Goal: Transaction & Acquisition: Purchase product/service

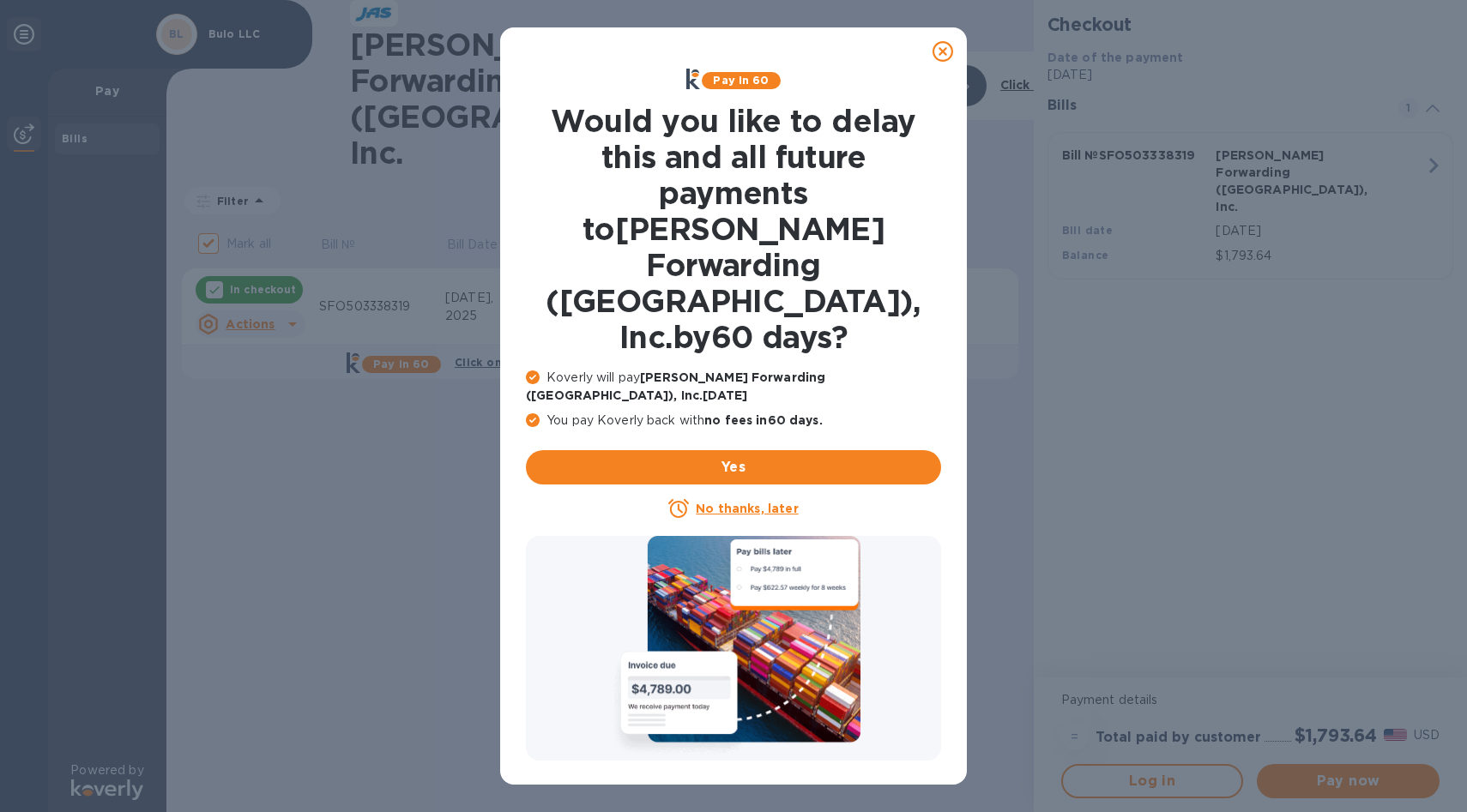
click at [944, 49] on icon at bounding box center [942, 51] width 20 height 20
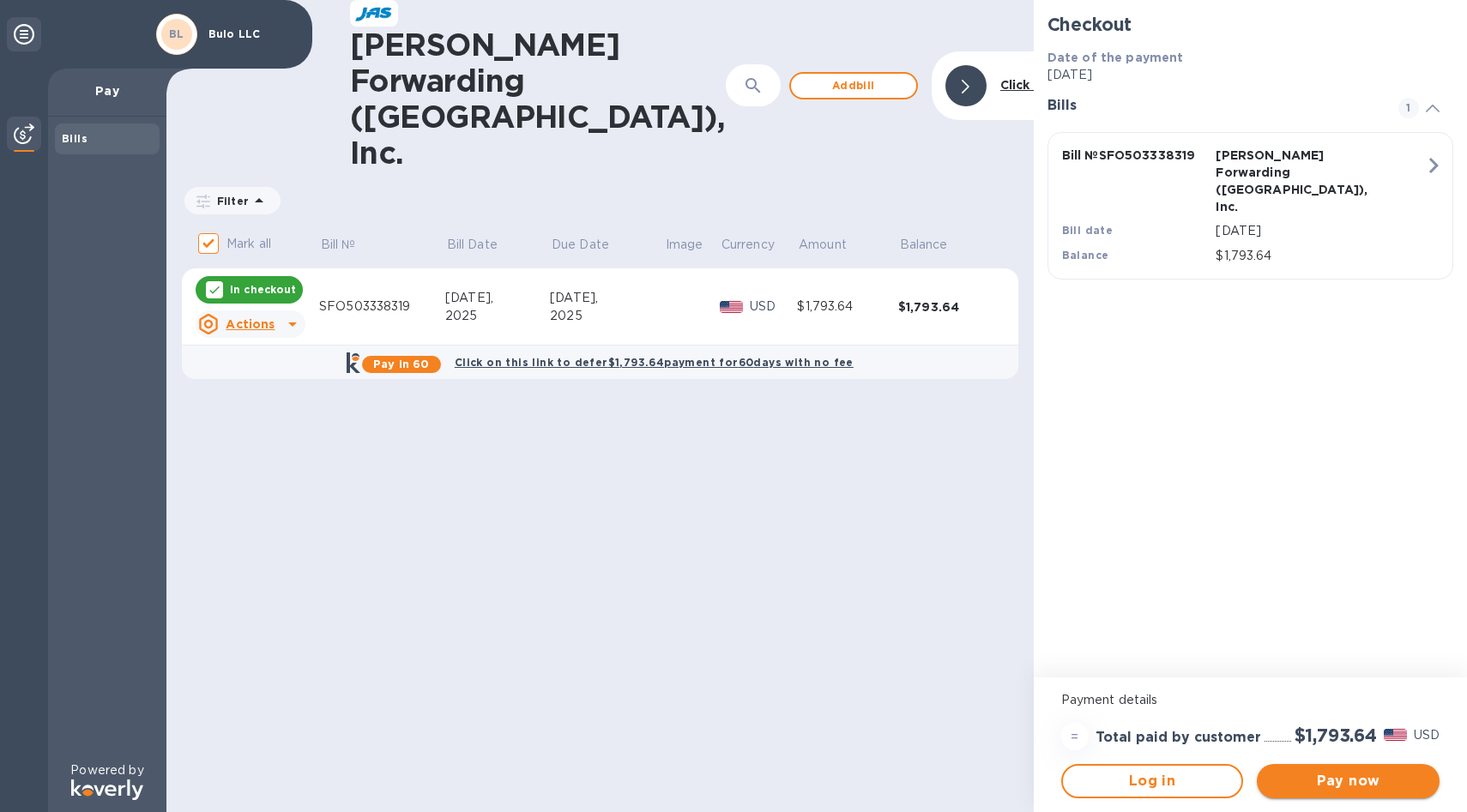
click at [1364, 783] on span "Pay now" at bounding box center [1348, 781] width 156 height 20
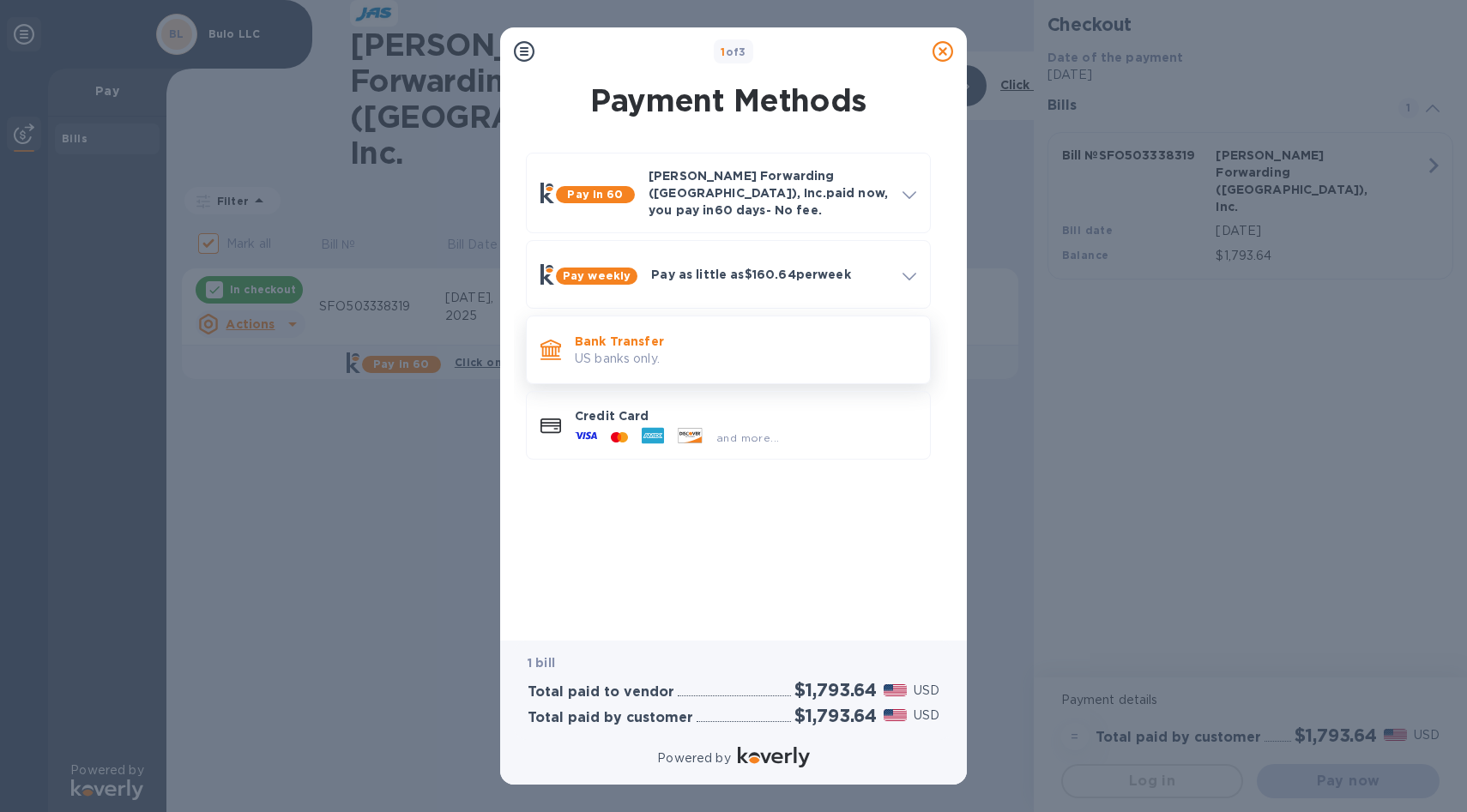
click at [639, 350] on p "US banks only." at bounding box center [745, 359] width 342 height 18
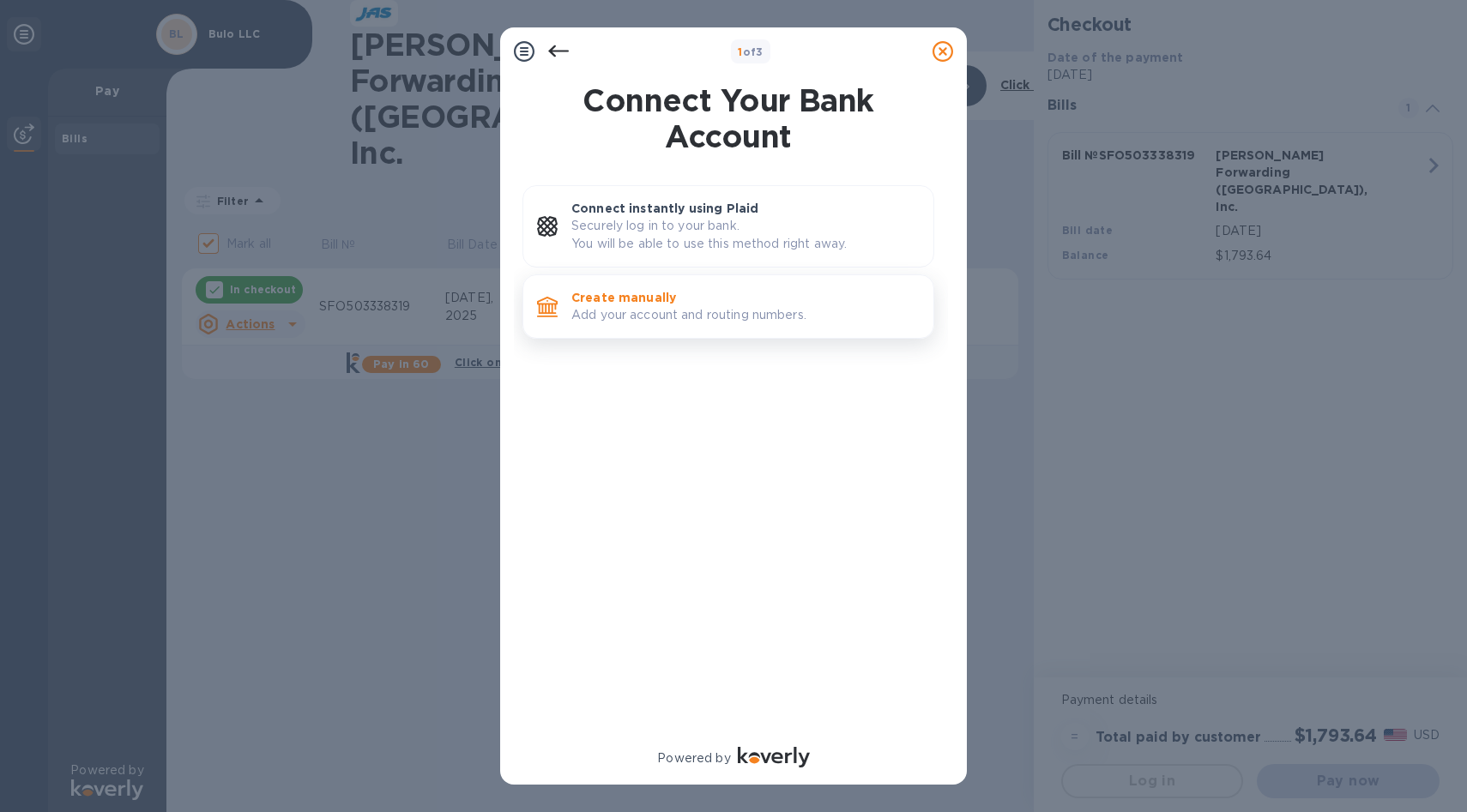
click at [660, 312] on p "Add your account and routing numbers." at bounding box center [745, 315] width 348 height 18
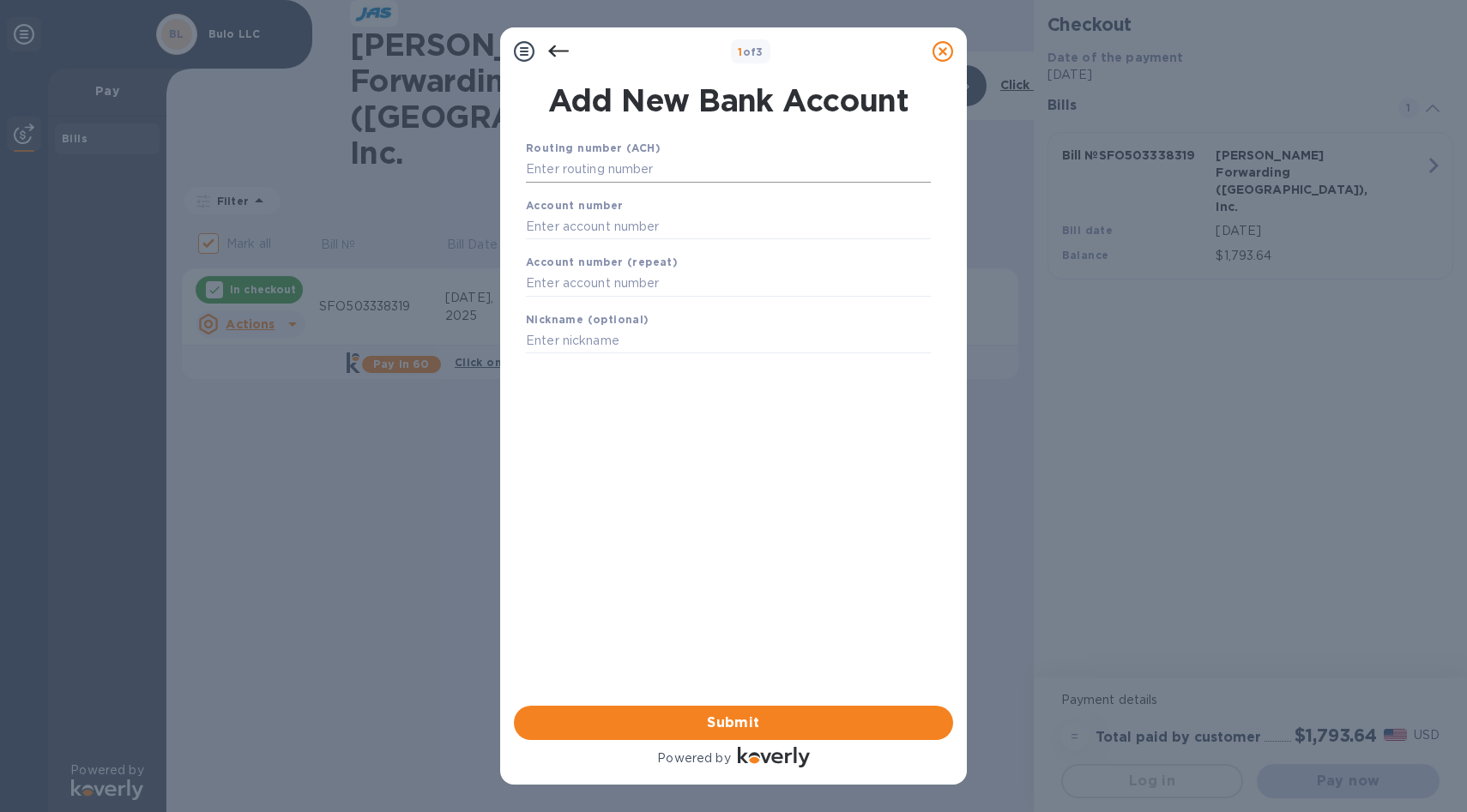
click at [585, 169] on input "text" at bounding box center [728, 169] width 405 height 26
paste input "121042882"
type input "121042882"
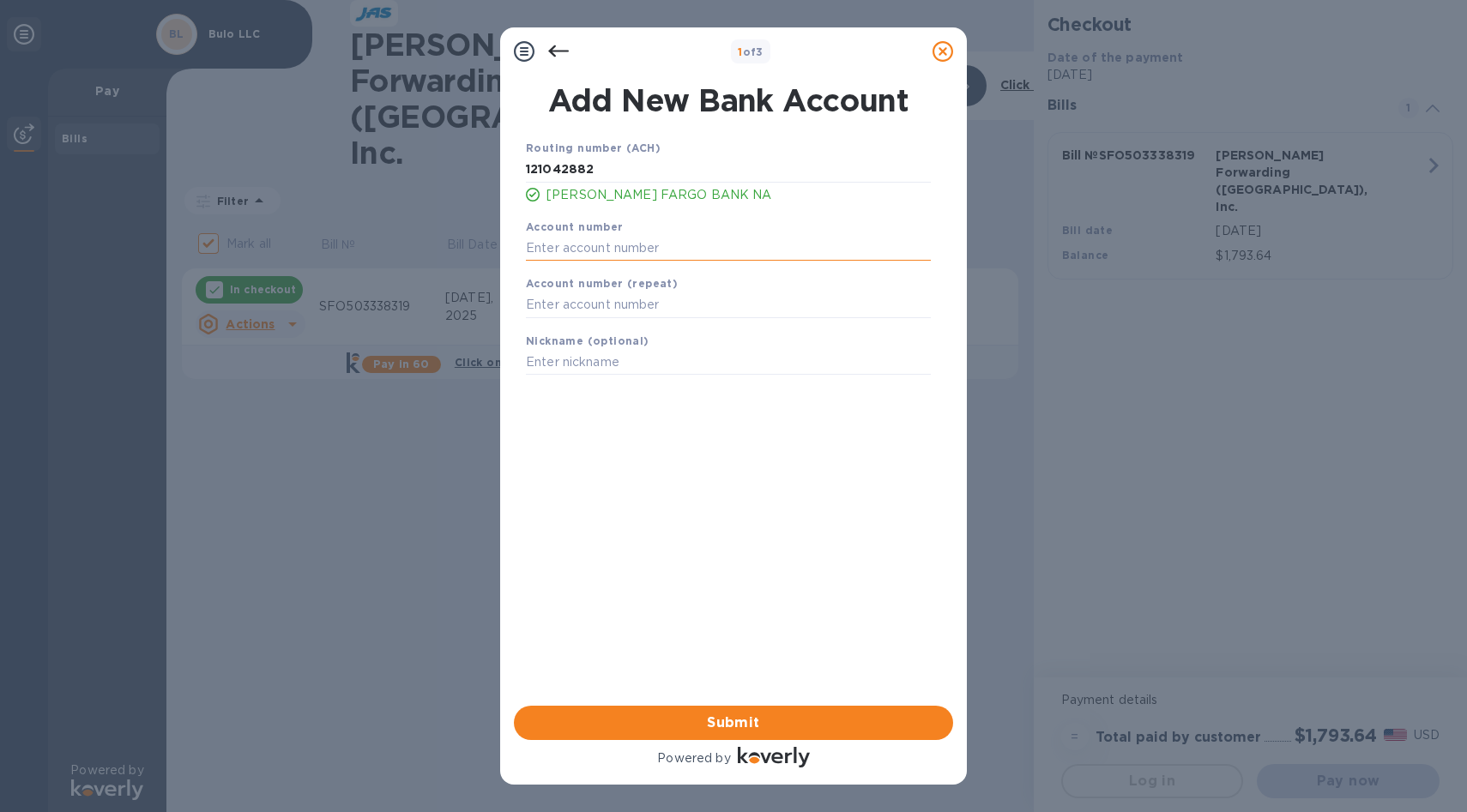
click at [578, 251] on input "text" at bounding box center [728, 248] width 405 height 26
paste input "0047545975"
type input "0047545975"
click at [784, 305] on input "text" at bounding box center [728, 305] width 405 height 26
type input "0047545975"
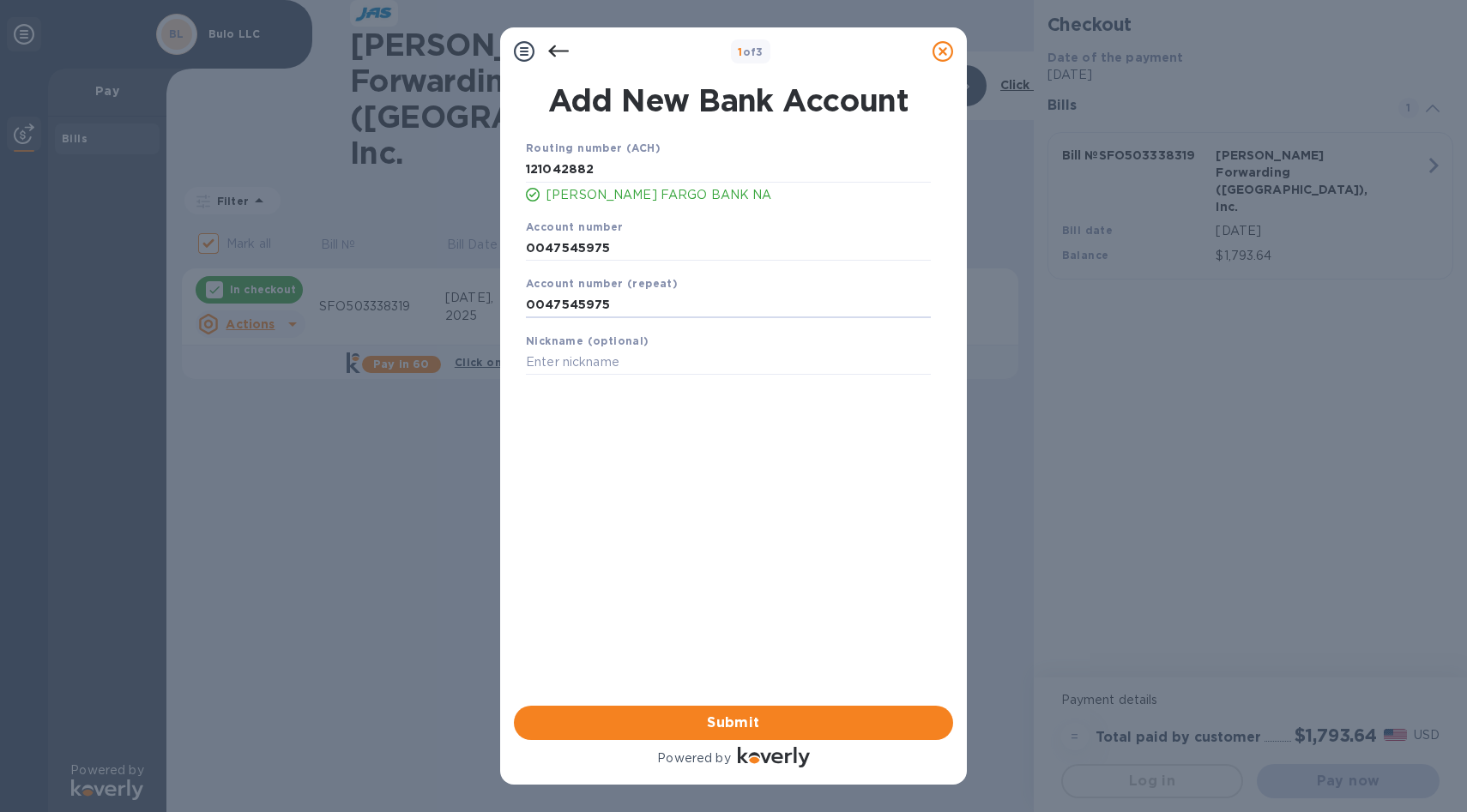
click at [671, 482] on div "Routing number (ACH) [US_BANK_ROUTING_MICR] [PERSON_NAME] FARGO BANK NA Account…" at bounding box center [729, 400] width 440 height 549
click at [775, 730] on span "Submit" at bounding box center [734, 722] width 412 height 20
